Goal: Task Accomplishment & Management: Use online tool/utility

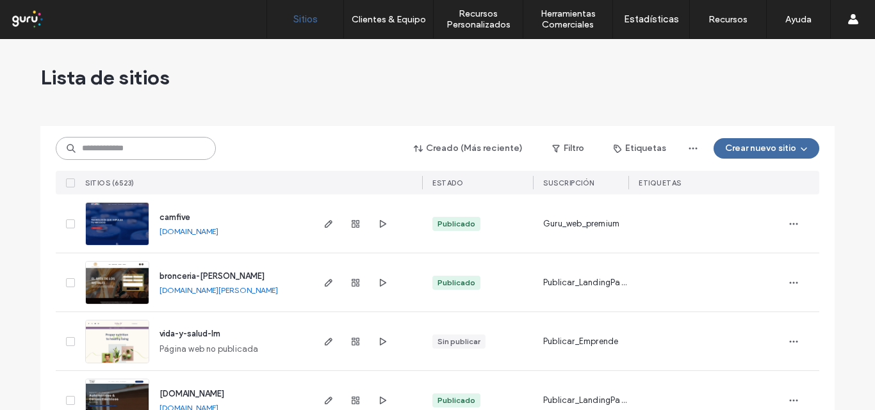
click at [153, 141] on input at bounding box center [136, 148] width 160 height 23
paste input "**********"
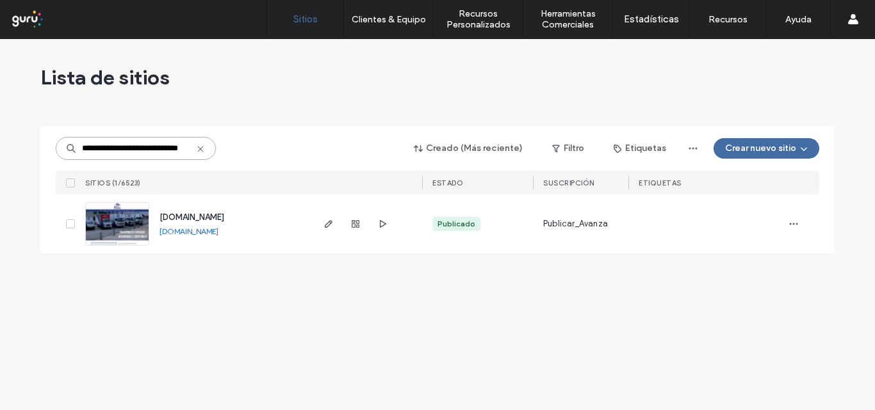
type input "**********"
click at [108, 225] on img at bounding box center [117, 246] width 63 height 87
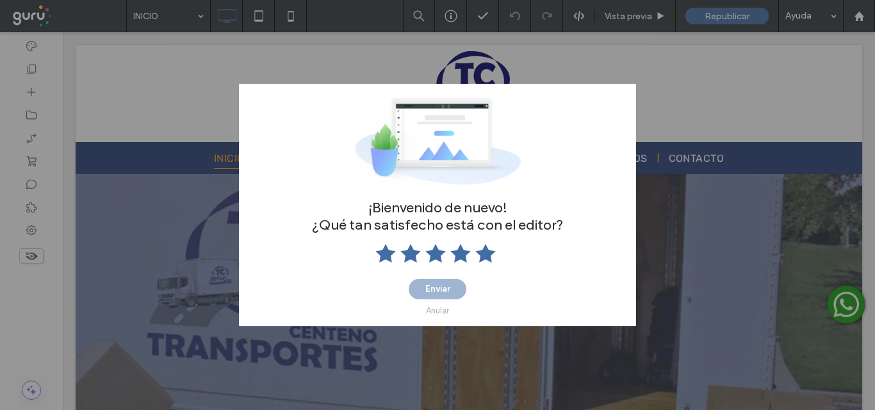
click at [492, 255] on icon at bounding box center [485, 253] width 20 height 20
click at [439, 311] on div "Anular" at bounding box center [437, 311] width 23 height 10
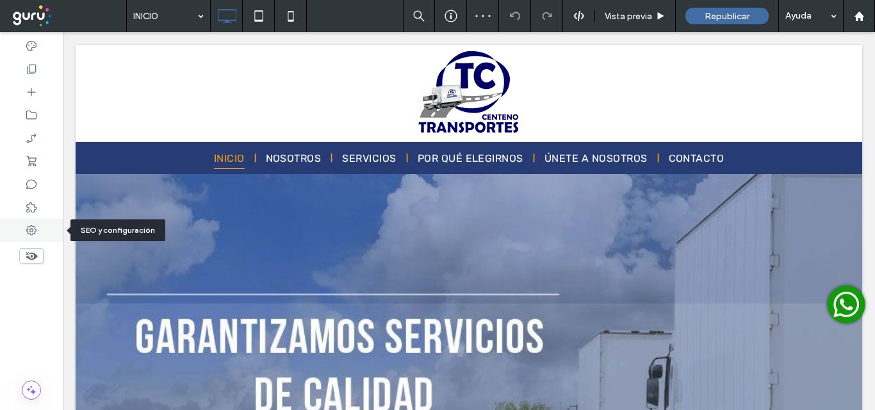
click at [36, 231] on use at bounding box center [31, 230] width 10 height 10
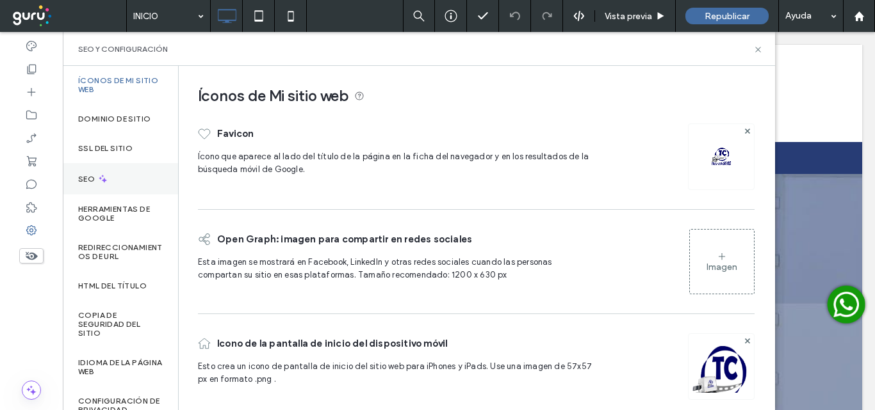
click at [104, 186] on div "SEO" at bounding box center [120, 178] width 115 height 31
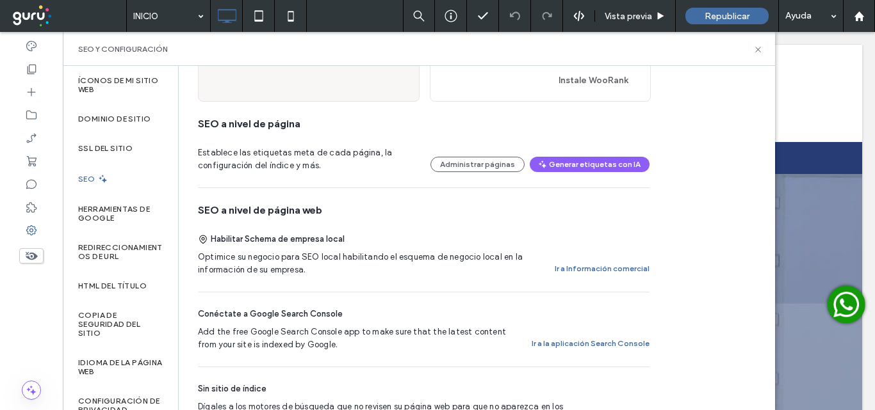
scroll to position [192, 0]
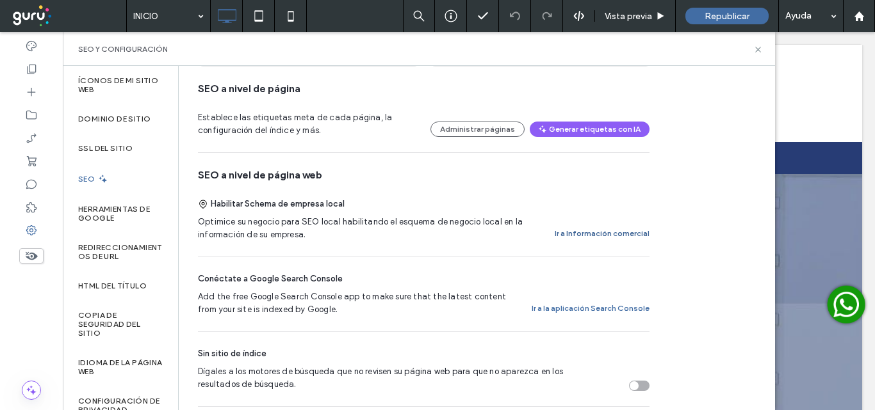
click at [613, 230] on button "Ir a Información comercial" at bounding box center [602, 233] width 95 height 15
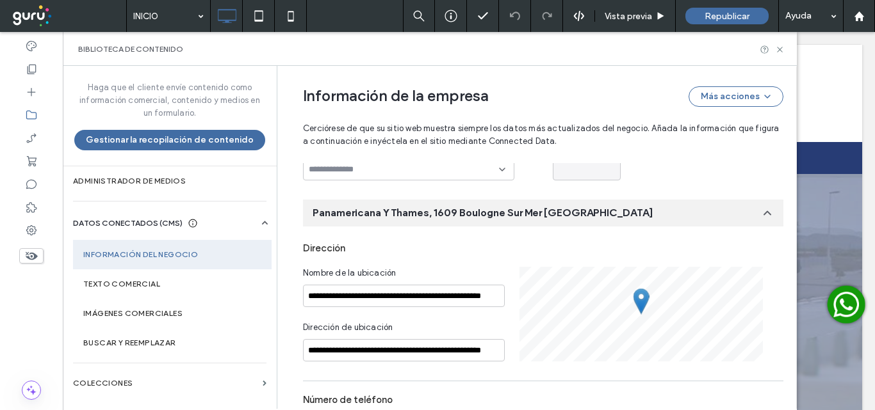
scroll to position [208, 0]
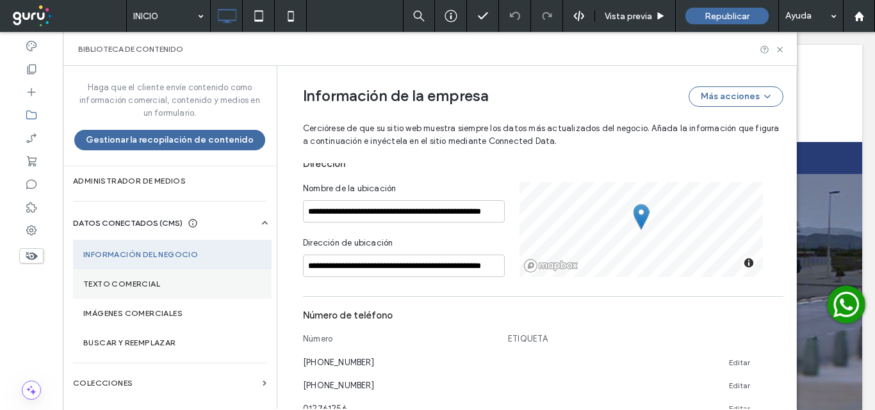
click at [150, 287] on label "Texto comercial" at bounding box center [172, 284] width 178 height 9
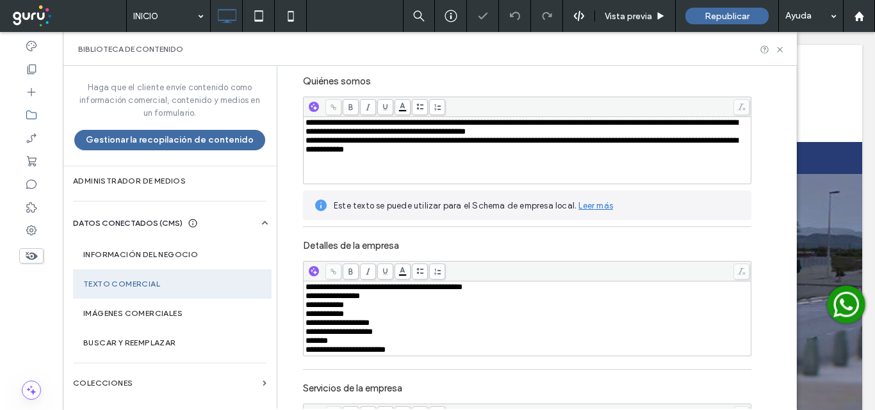
scroll to position [0, 0]
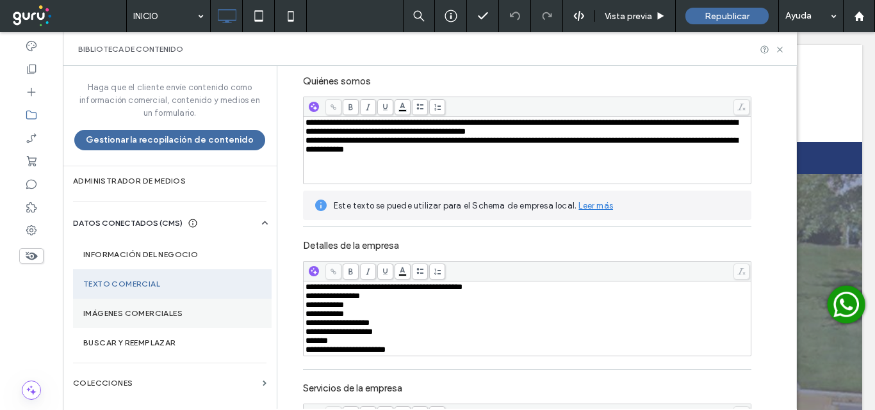
click at [149, 314] on label "Imágenes comerciales" at bounding box center [172, 313] width 178 height 9
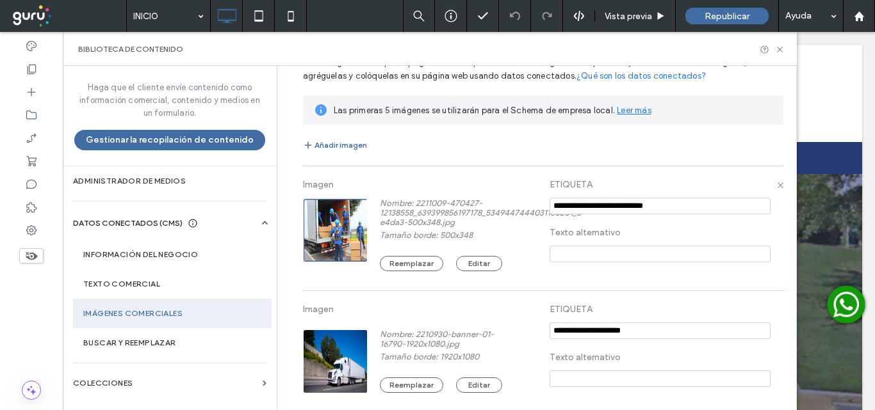
scroll to position [128, 0]
